Goal: Information Seeking & Learning: Find specific fact

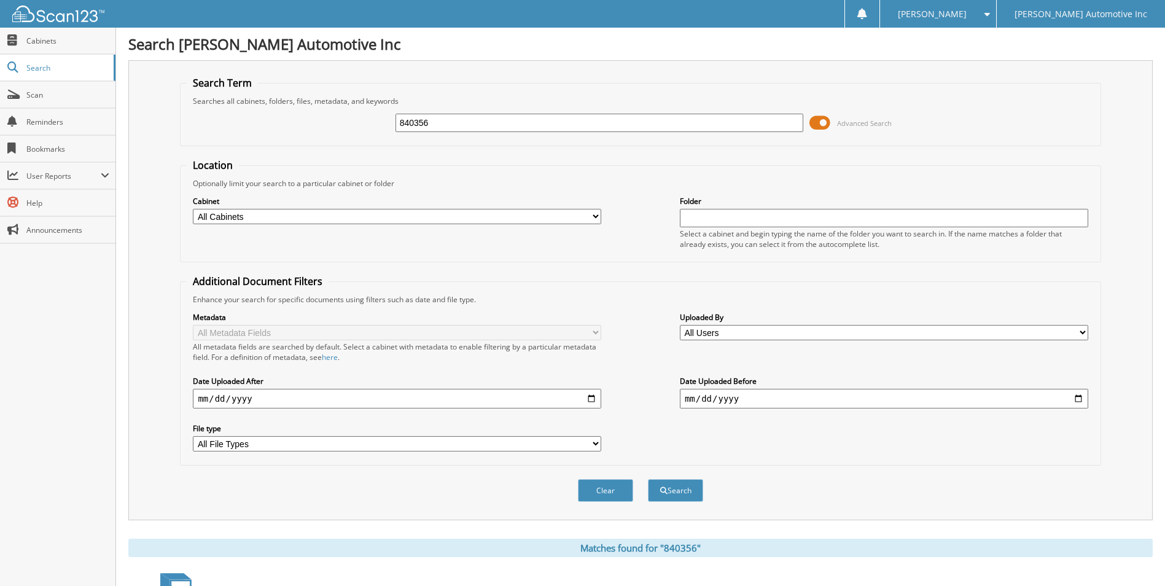
click at [443, 120] on input "840356" at bounding box center [600, 123] width 408 height 18
type input "407803"
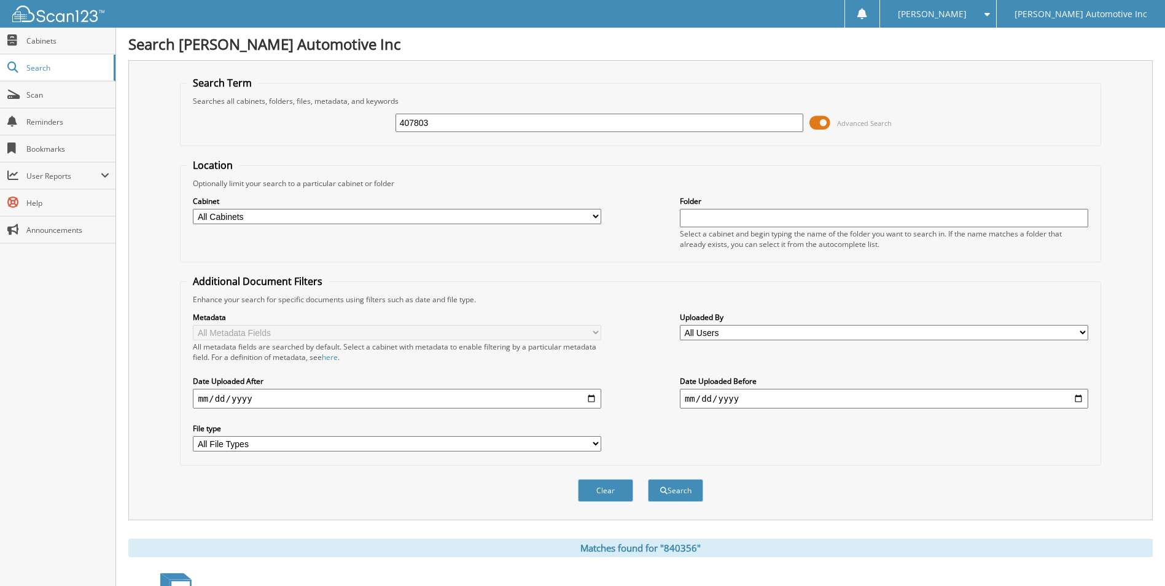
click at [648, 479] on button "Search" at bounding box center [675, 490] width 55 height 23
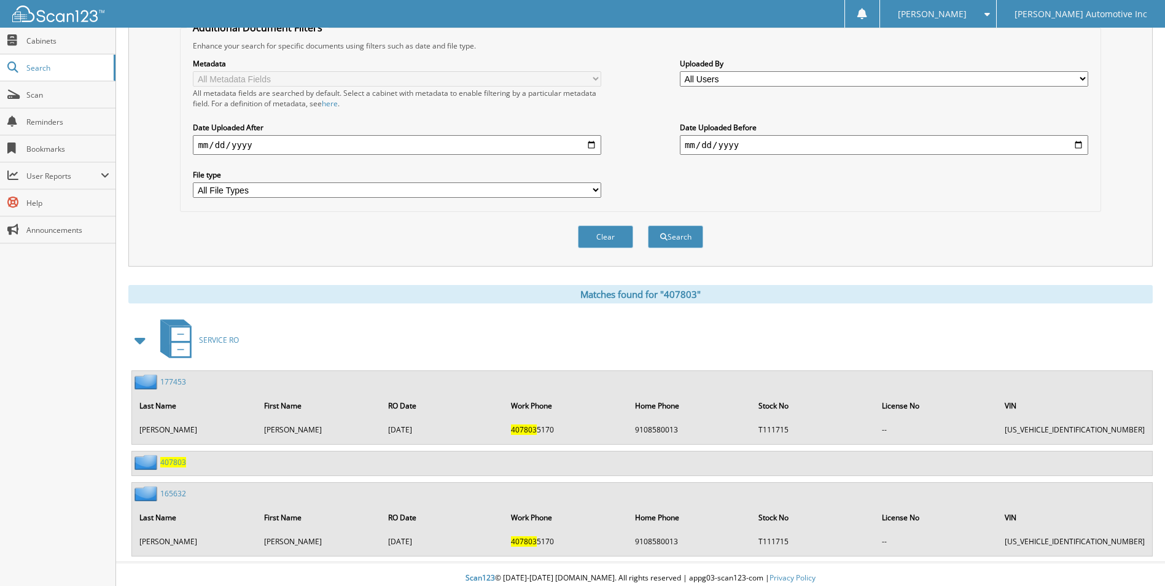
scroll to position [262, 0]
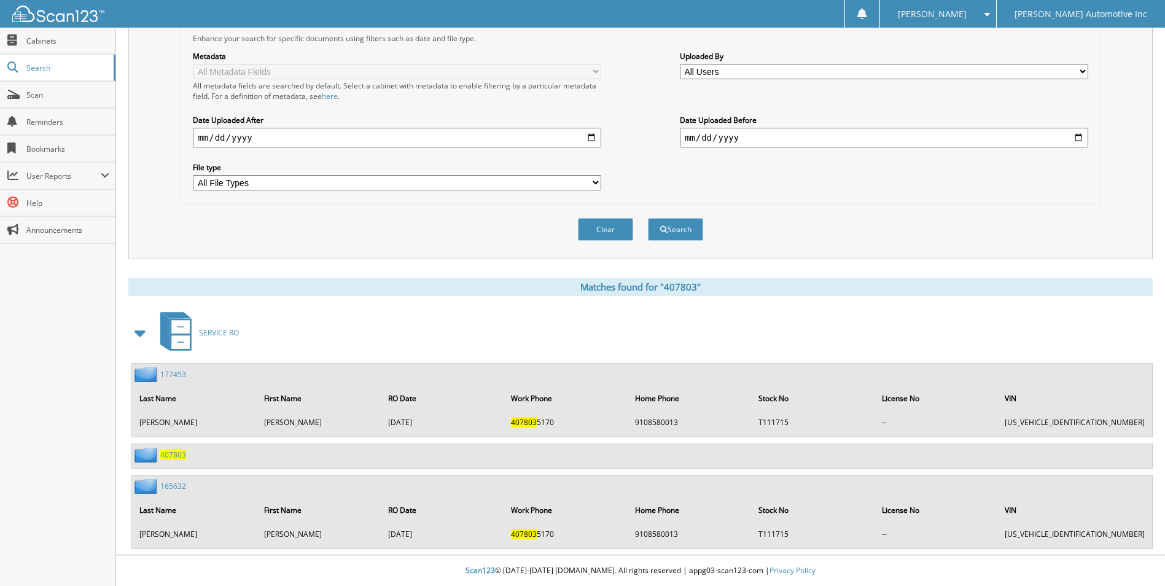
click at [181, 456] on span "407803" at bounding box center [173, 455] width 26 height 10
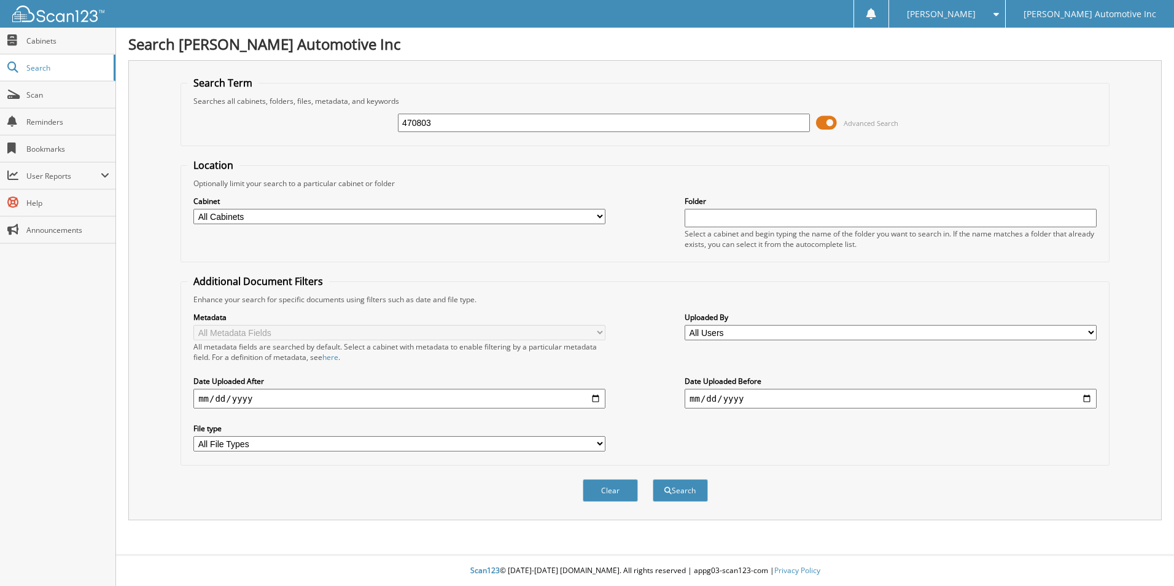
type input "470803"
click at [653, 479] on button "Search" at bounding box center [680, 490] width 55 height 23
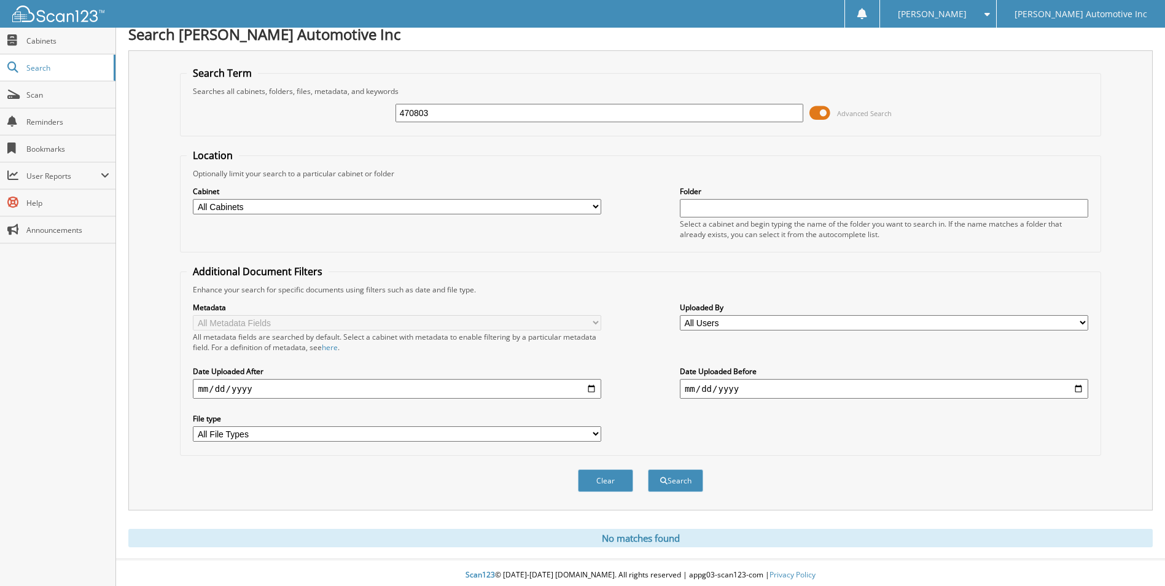
scroll to position [15, 0]
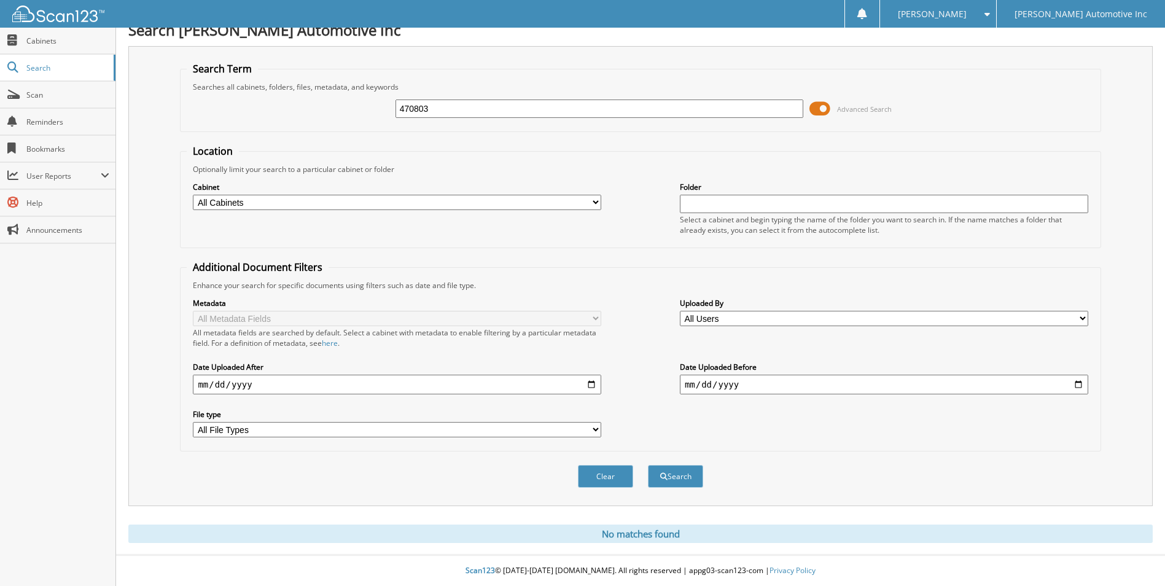
click at [490, 107] on input "470803" at bounding box center [600, 108] width 408 height 18
type input "407803"
click at [648, 465] on button "Search" at bounding box center [675, 476] width 55 height 23
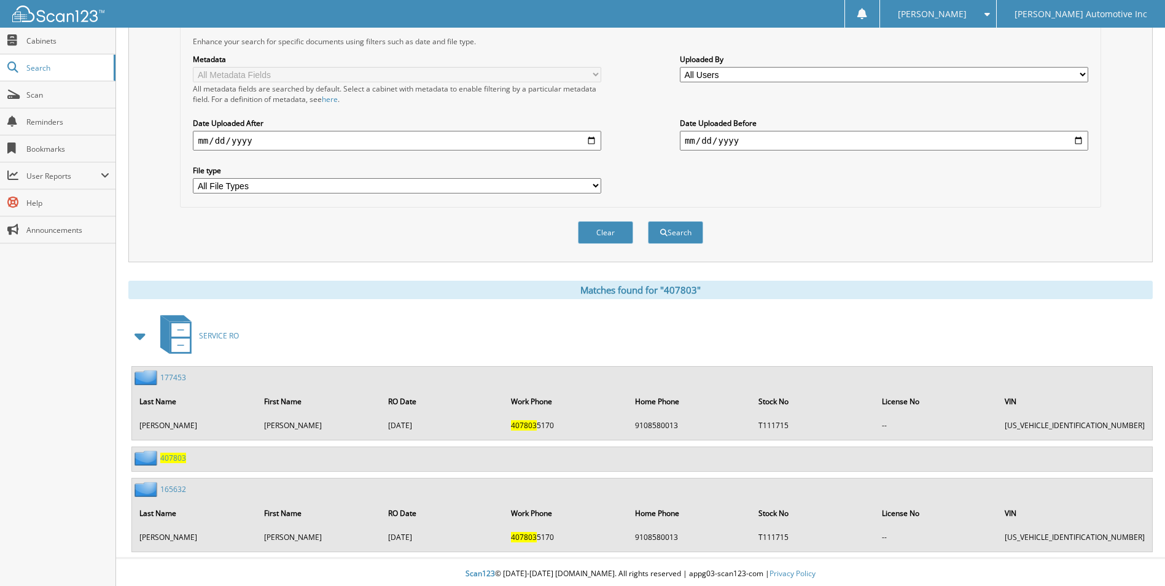
scroll to position [262, 0]
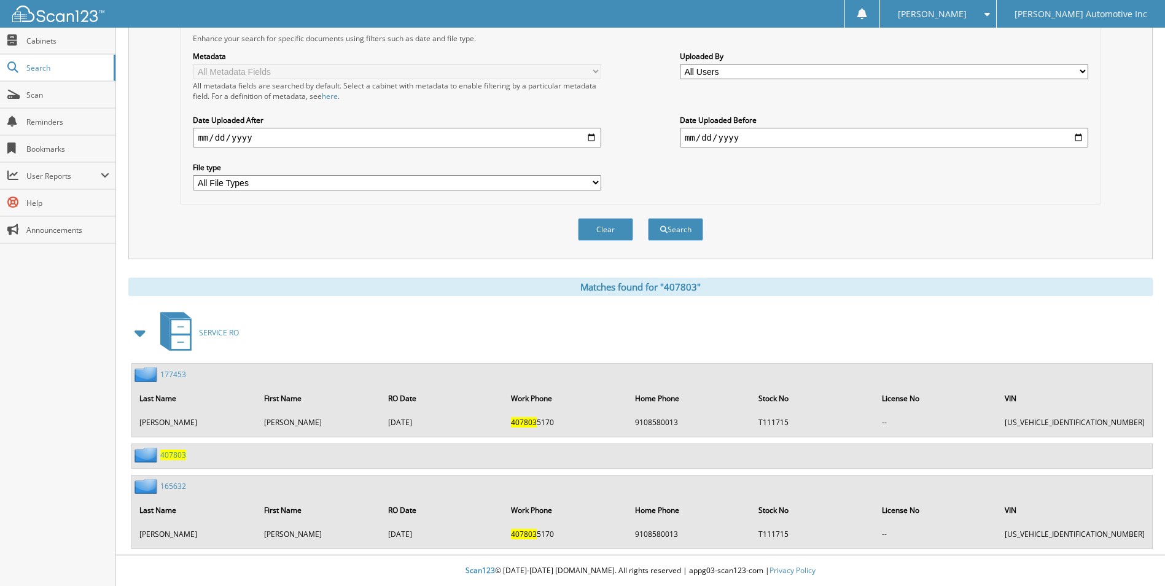
click at [172, 453] on span "407803" at bounding box center [173, 455] width 26 height 10
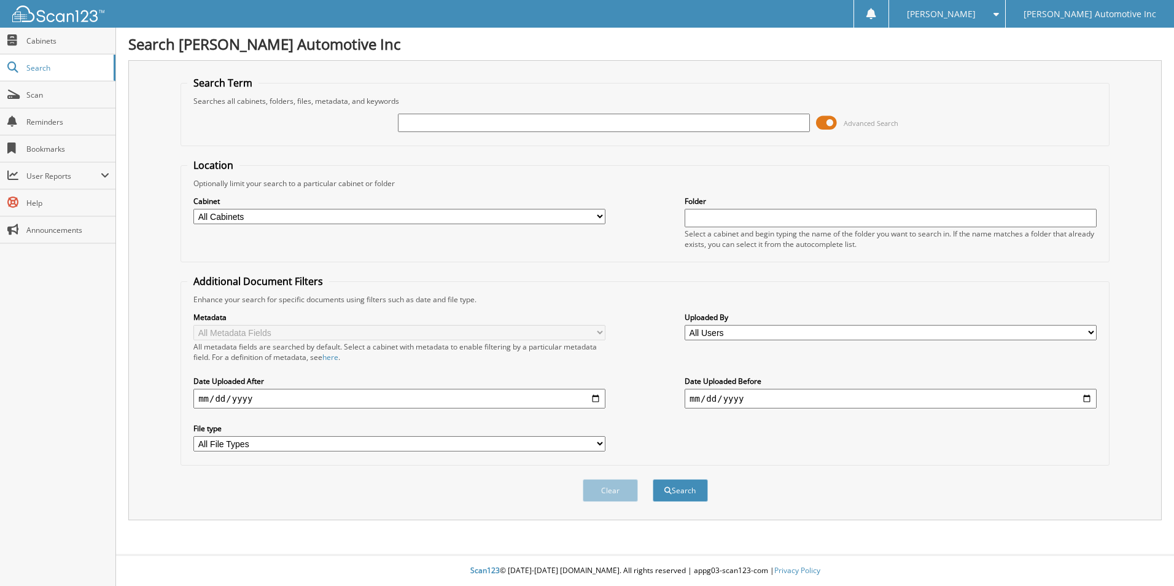
click at [821, 120] on span at bounding box center [826, 123] width 21 height 18
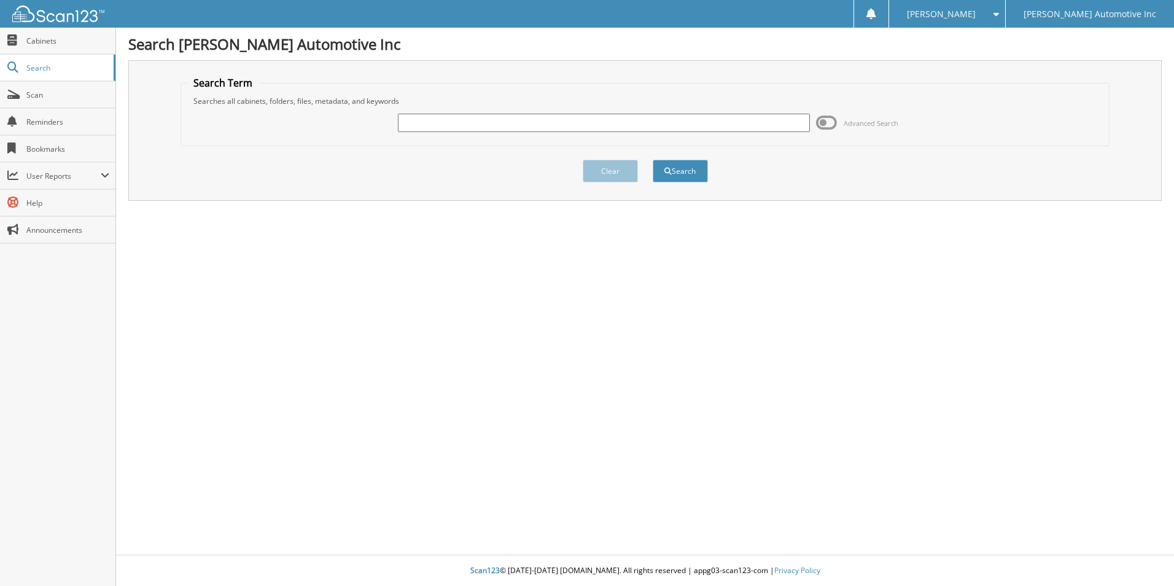
click at [430, 132] on div at bounding box center [604, 122] width 412 height 21
click at [427, 122] on input "text" at bounding box center [604, 123] width 412 height 18
type input "407803"
click at [653, 160] on button "Search" at bounding box center [680, 171] width 55 height 23
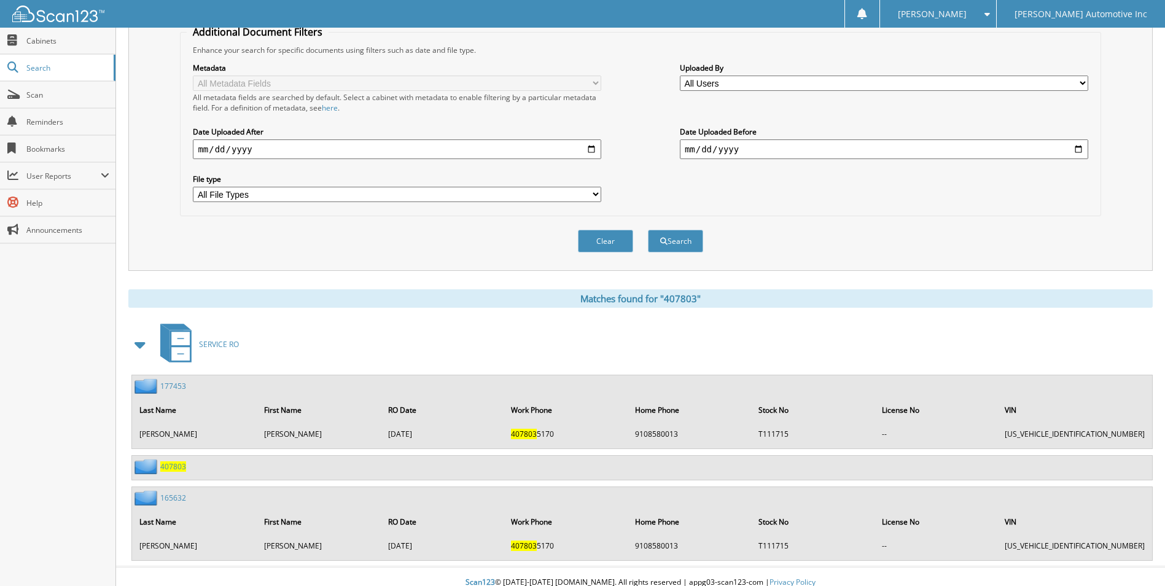
scroll to position [262, 0]
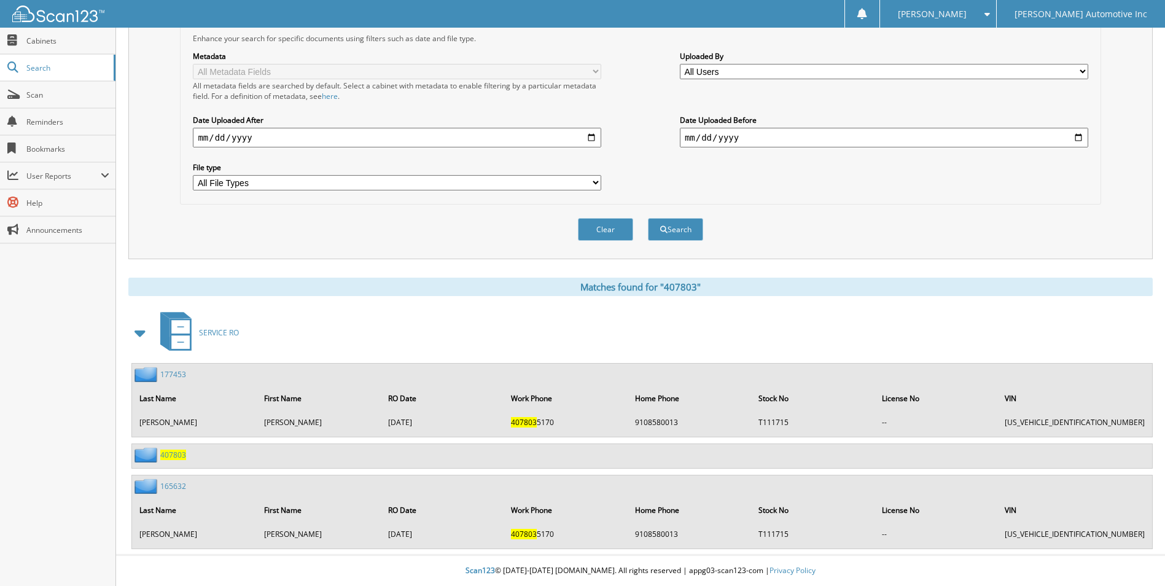
click at [176, 454] on span "407803" at bounding box center [173, 455] width 26 height 10
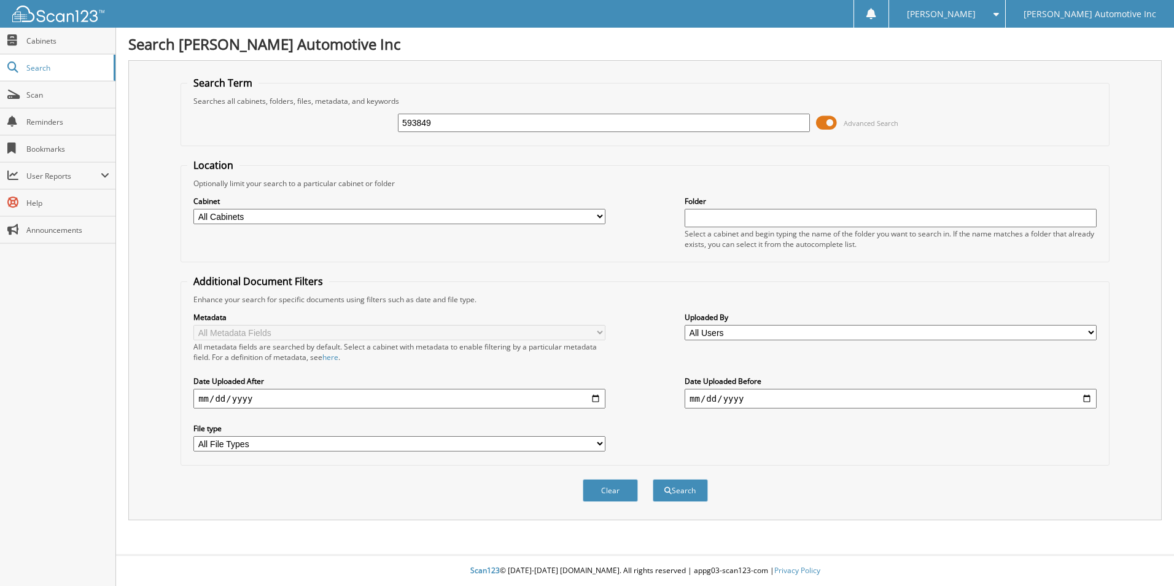
type input "593849"
click at [653, 479] on button "Search" at bounding box center [680, 490] width 55 height 23
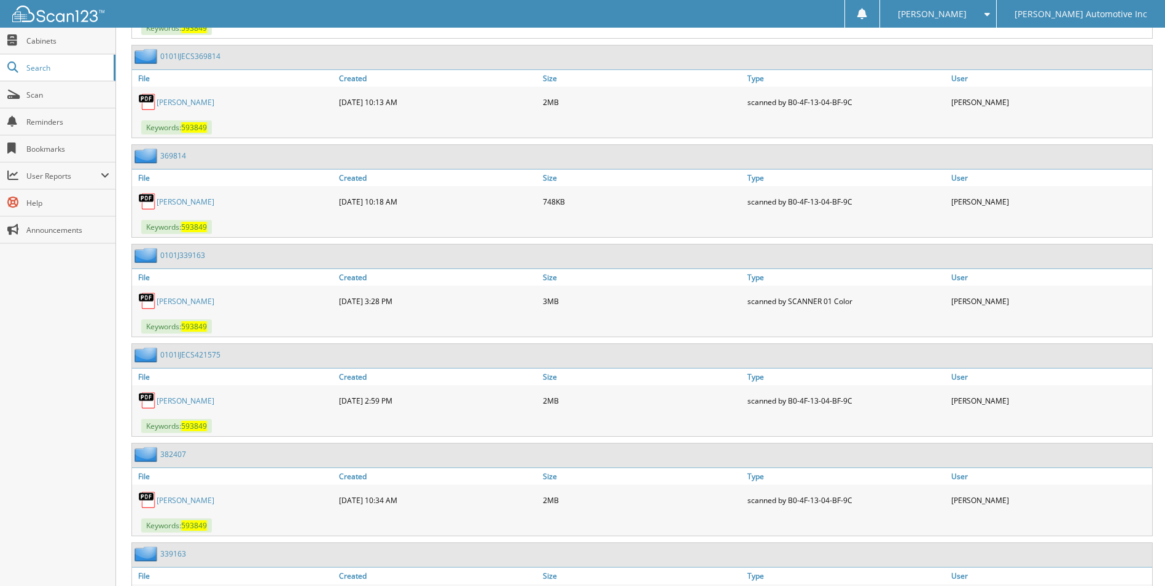
scroll to position [737, 0]
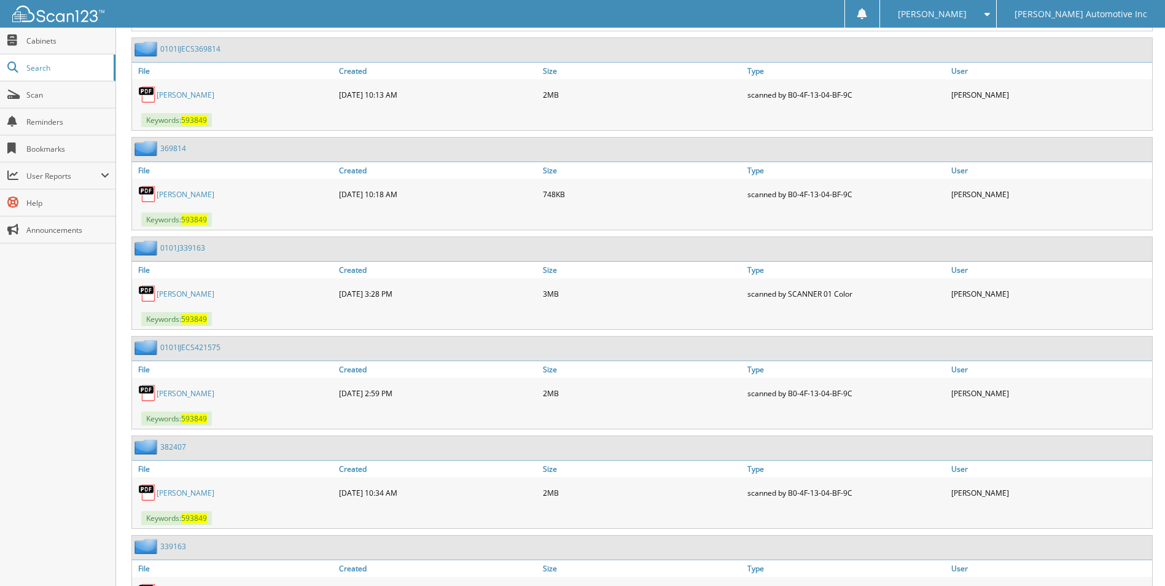
click at [214, 397] on link "[PERSON_NAME]" at bounding box center [186, 393] width 58 height 10
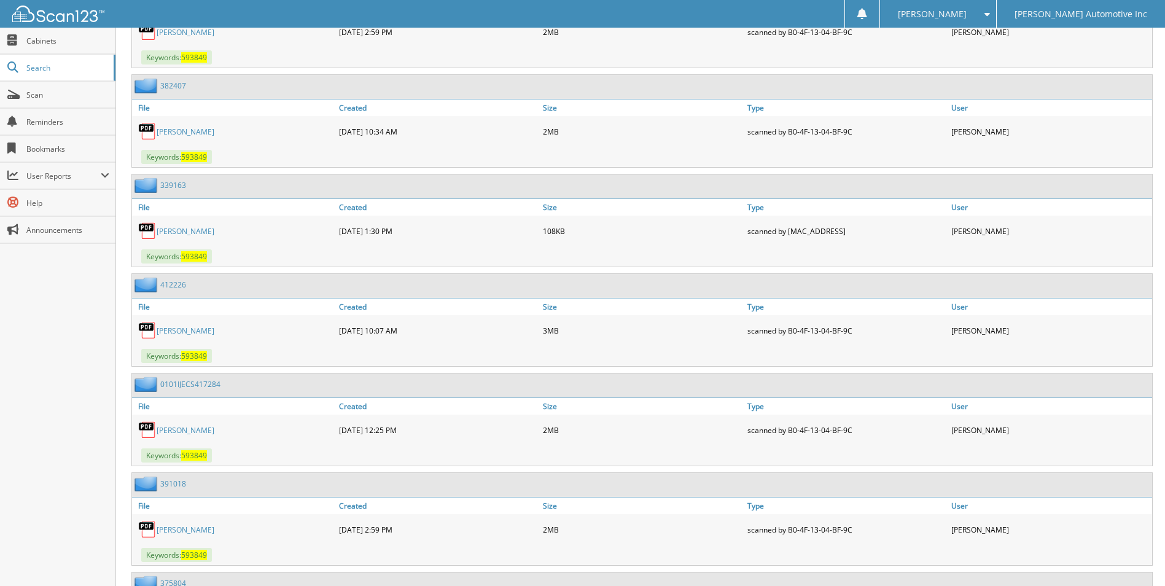
scroll to position [1167, 0]
